Goal: Transaction & Acquisition: Purchase product/service

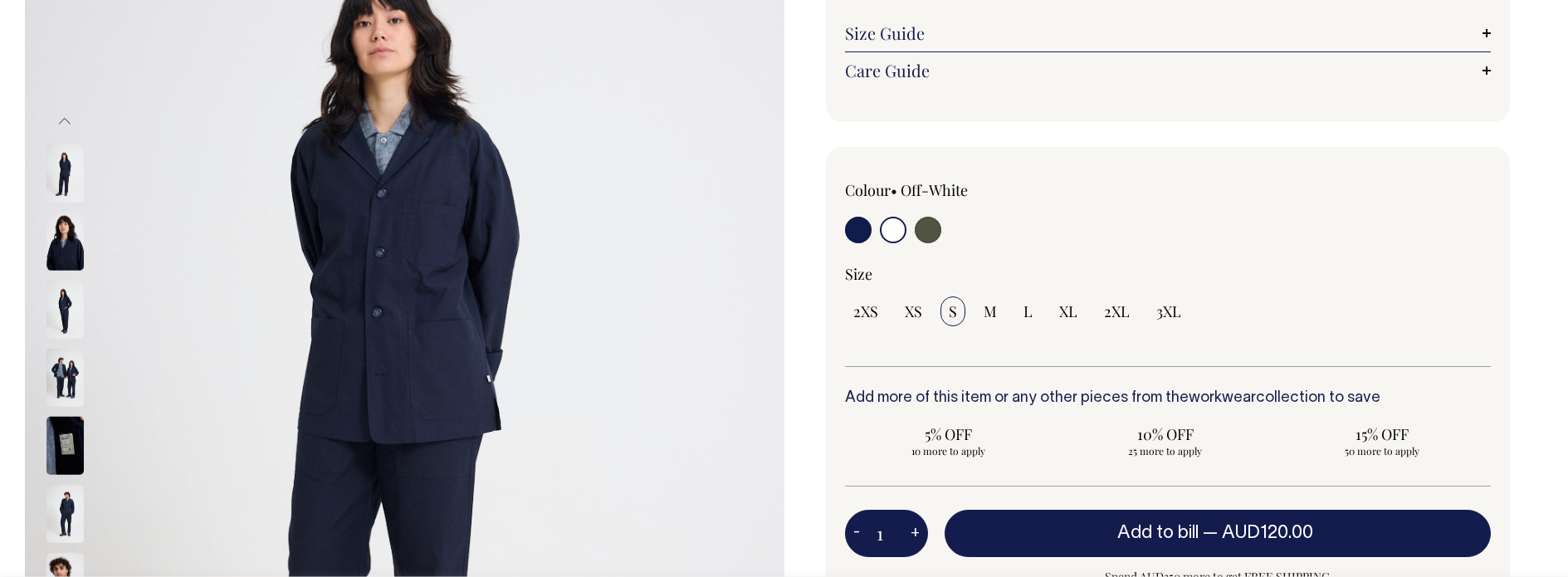
scroll to position [280, 0]
click at [894, 229] on input "radio" at bounding box center [893, 229] width 26 height 26
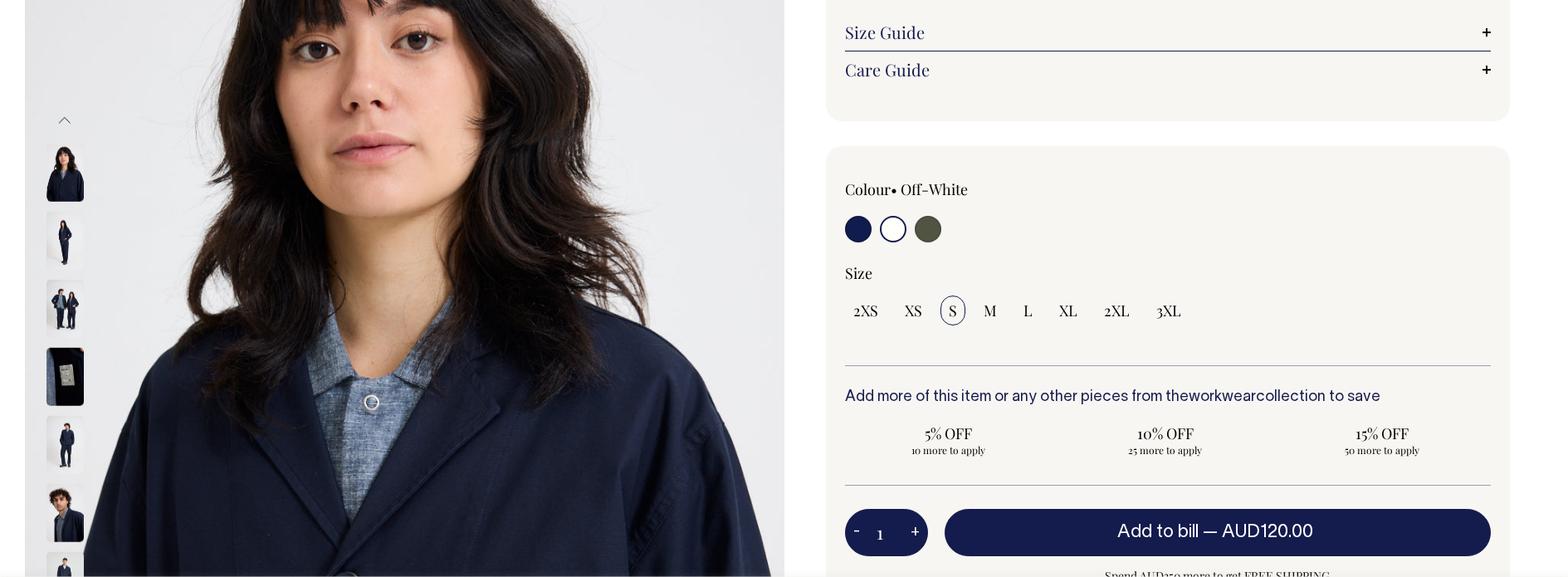
click at [892, 226] on input "radio" at bounding box center [893, 229] width 26 height 26
click at [860, 230] on input "radio" at bounding box center [858, 229] width 26 height 26
radio input "true"
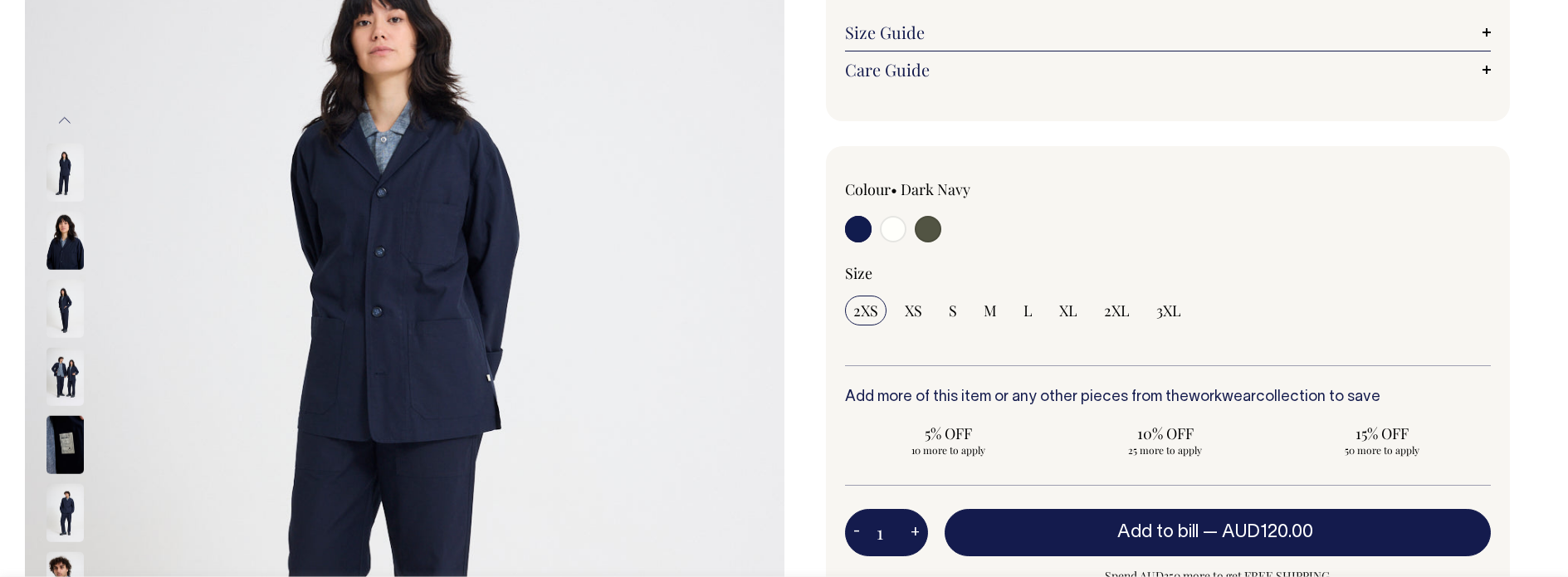
click at [889, 235] on input "radio" at bounding box center [893, 229] width 26 height 26
radio input "true"
select select "Off-White"
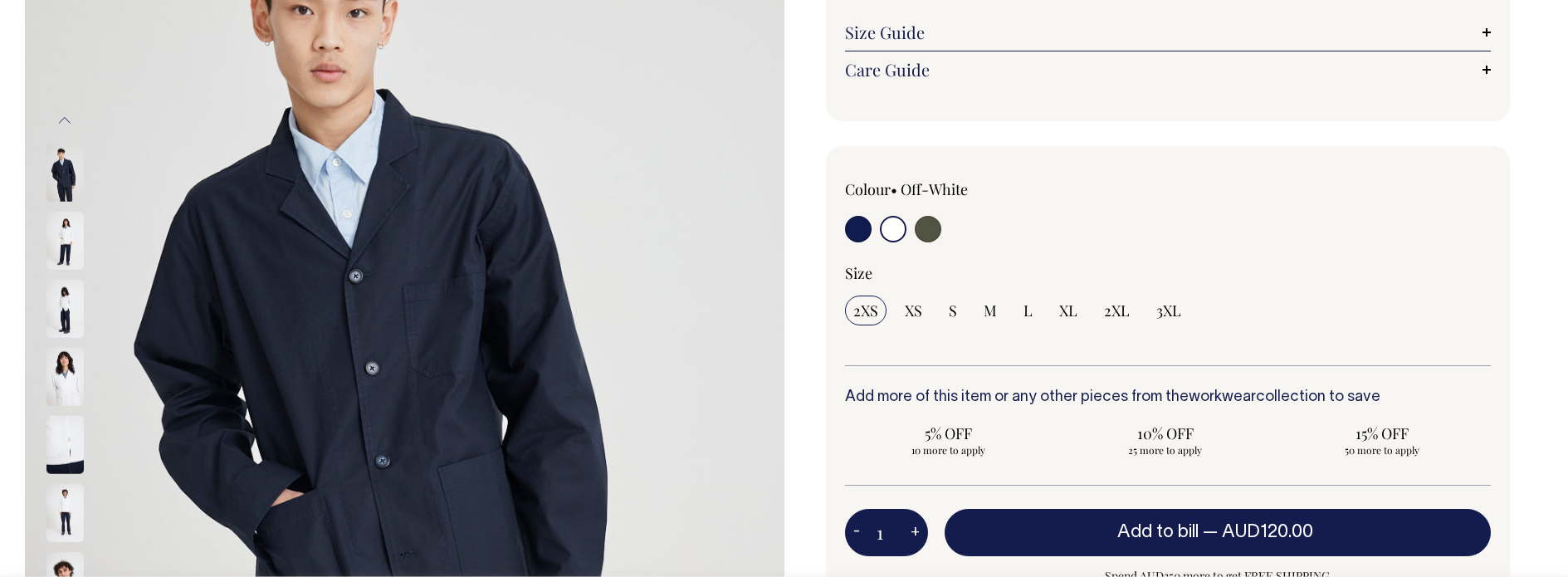
click at [897, 232] on input "radio" at bounding box center [893, 229] width 26 height 26
click at [896, 231] on input "radio" at bounding box center [893, 229] width 26 height 26
click at [900, 225] on input "radio" at bounding box center [893, 229] width 26 height 26
click at [934, 231] on input "radio" at bounding box center [928, 229] width 26 height 26
radio input "true"
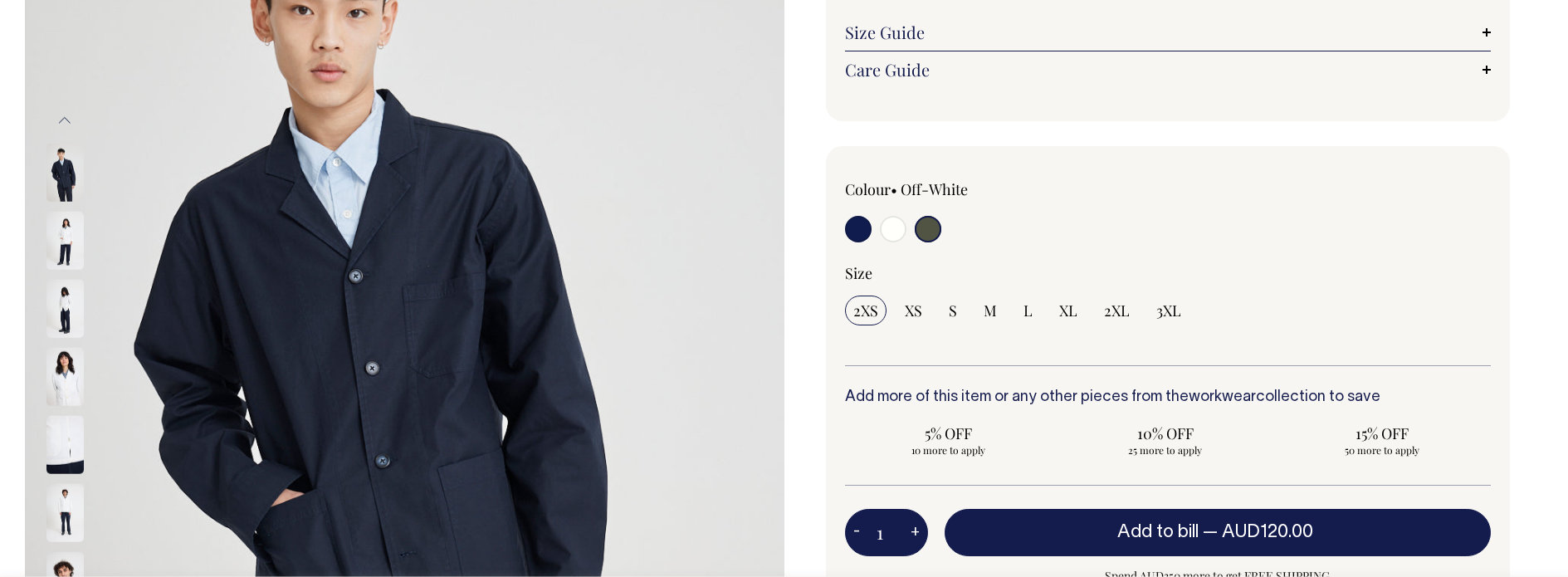
radio input "true"
select select "Olive"
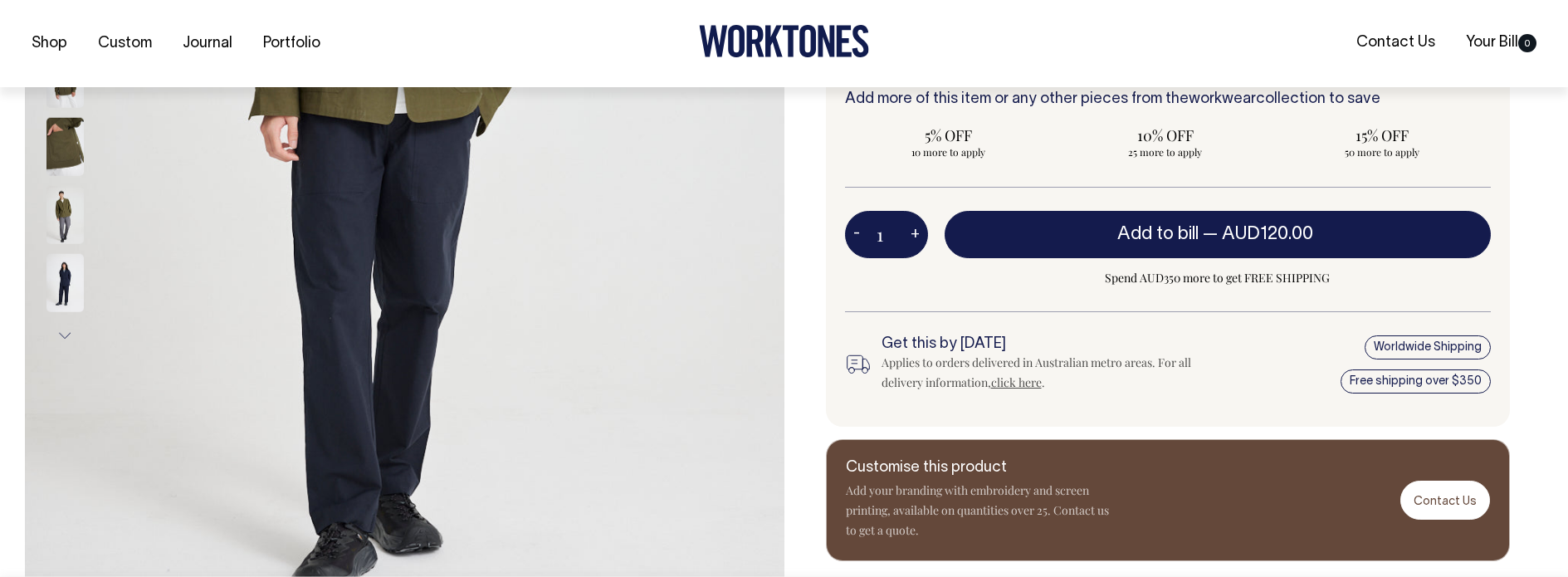
scroll to position [592, 0]
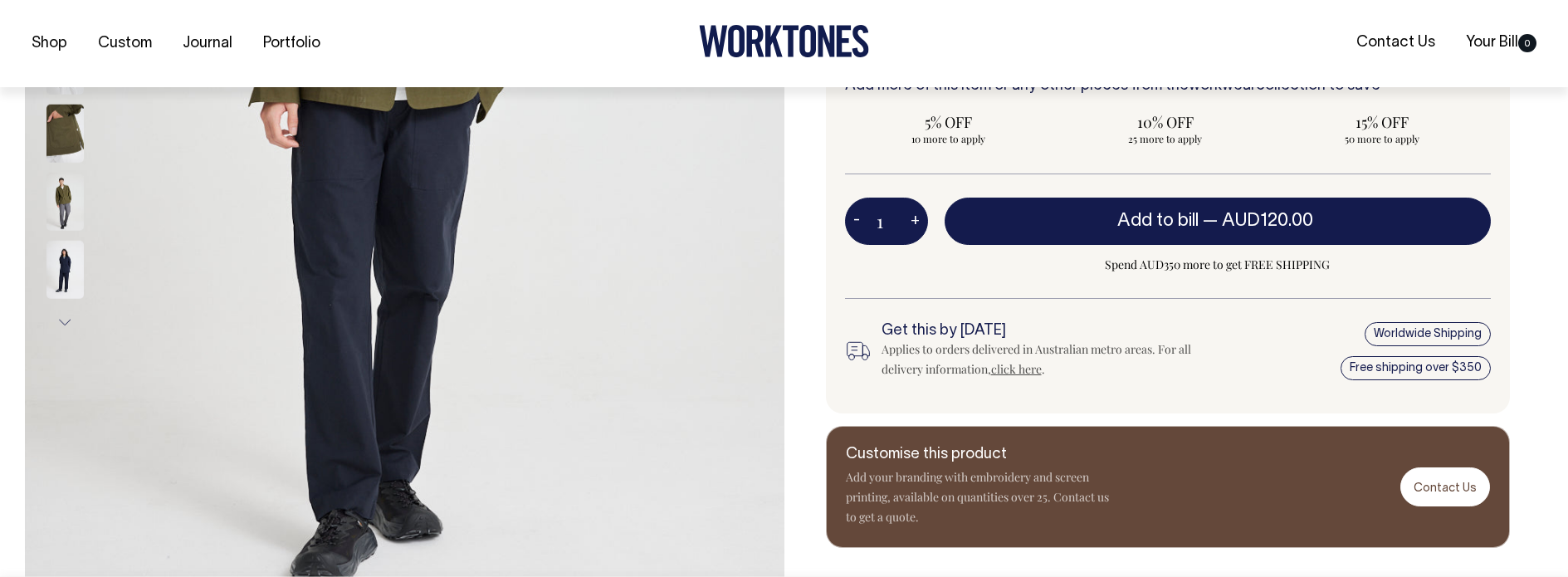
click at [994, 318] on div "Colour • Olive S" at bounding box center [1168, 124] width 685 height 580
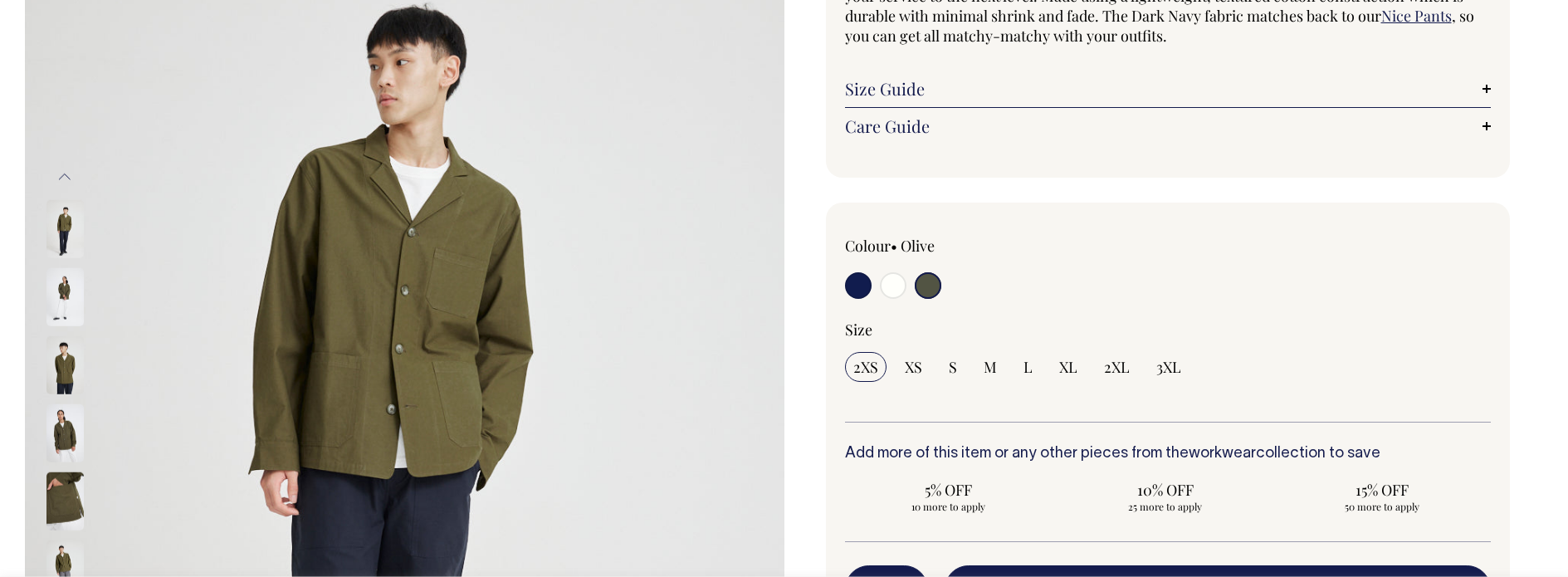
scroll to position [222, 0]
click at [984, 367] on span "M" at bounding box center [990, 368] width 13 height 20
click at [983, 367] on input "M" at bounding box center [990, 368] width 30 height 30
radio input "true"
select select "M"
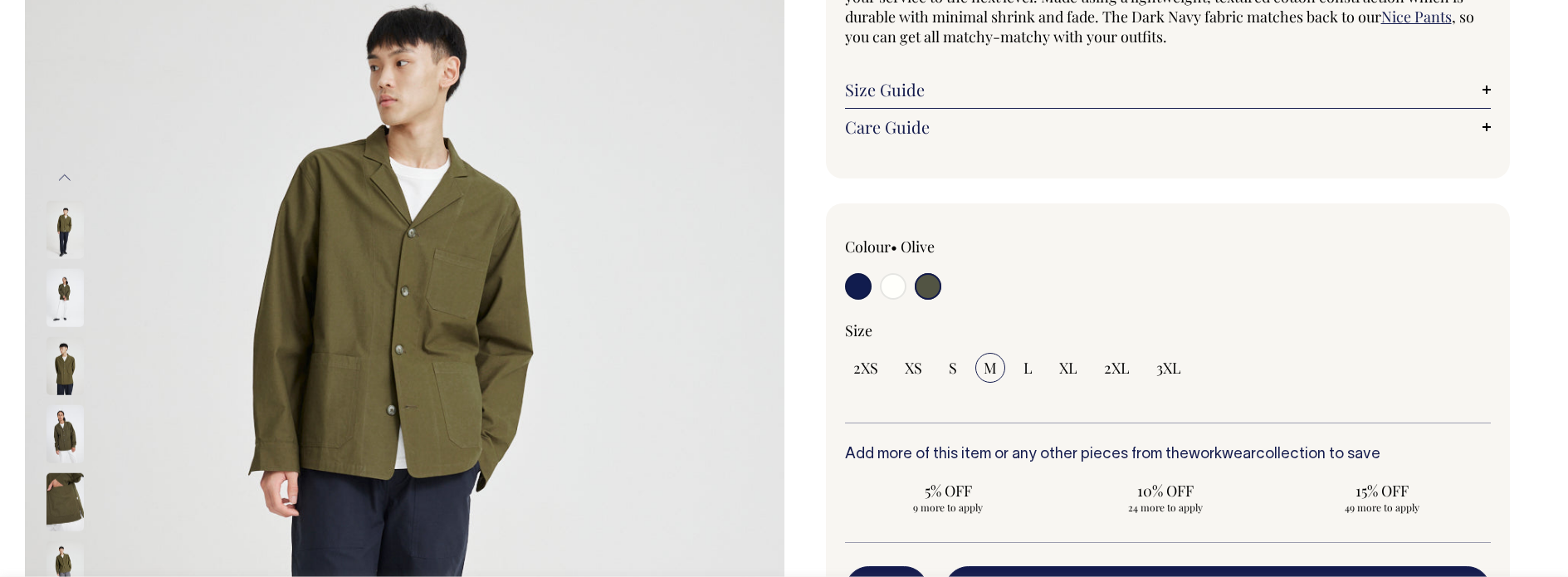
click at [892, 290] on input "radio" at bounding box center [893, 286] width 26 height 26
radio input "true"
select select "Off-White"
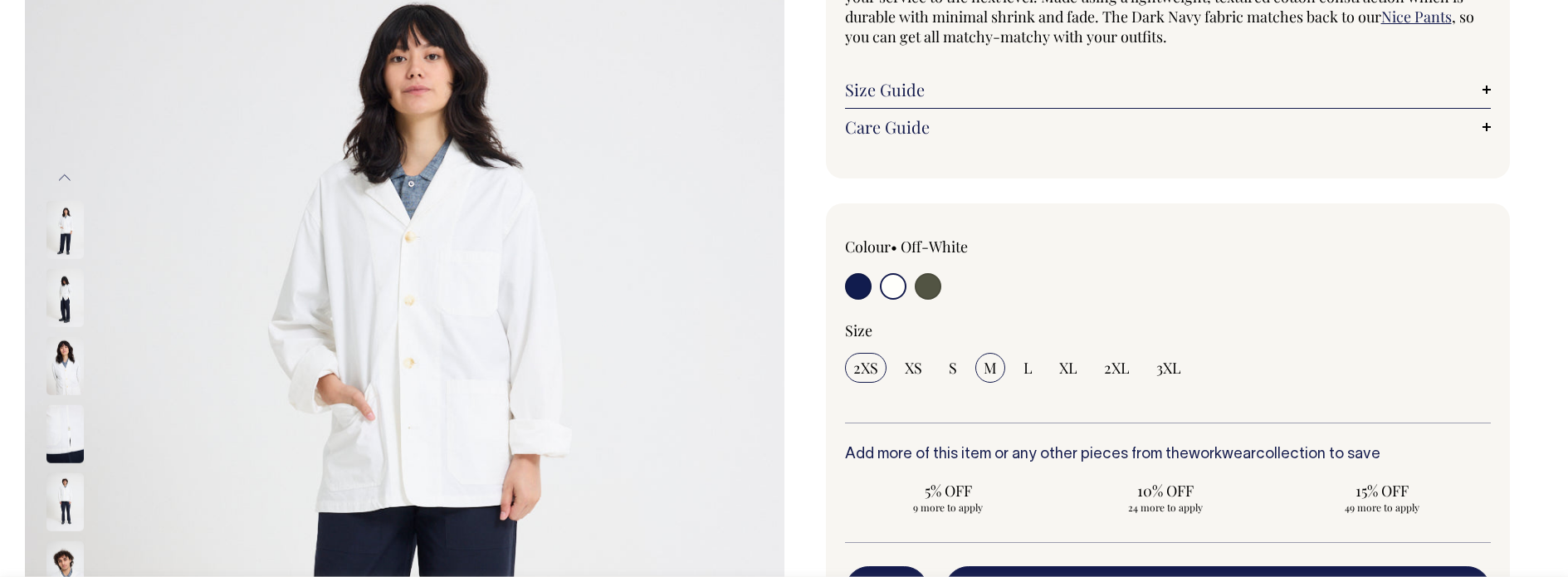
click at [997, 369] on input "M" at bounding box center [990, 368] width 30 height 30
radio input "true"
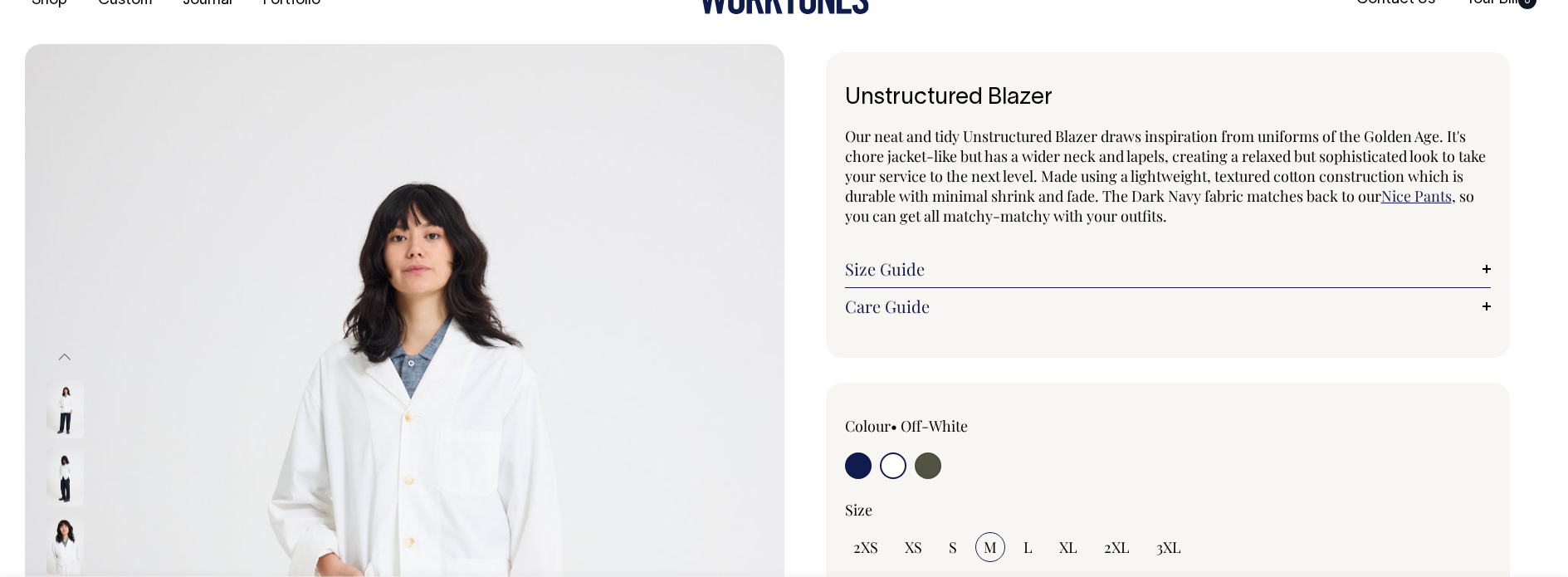
scroll to position [42, 0]
